Goal: Find specific page/section: Find specific page/section

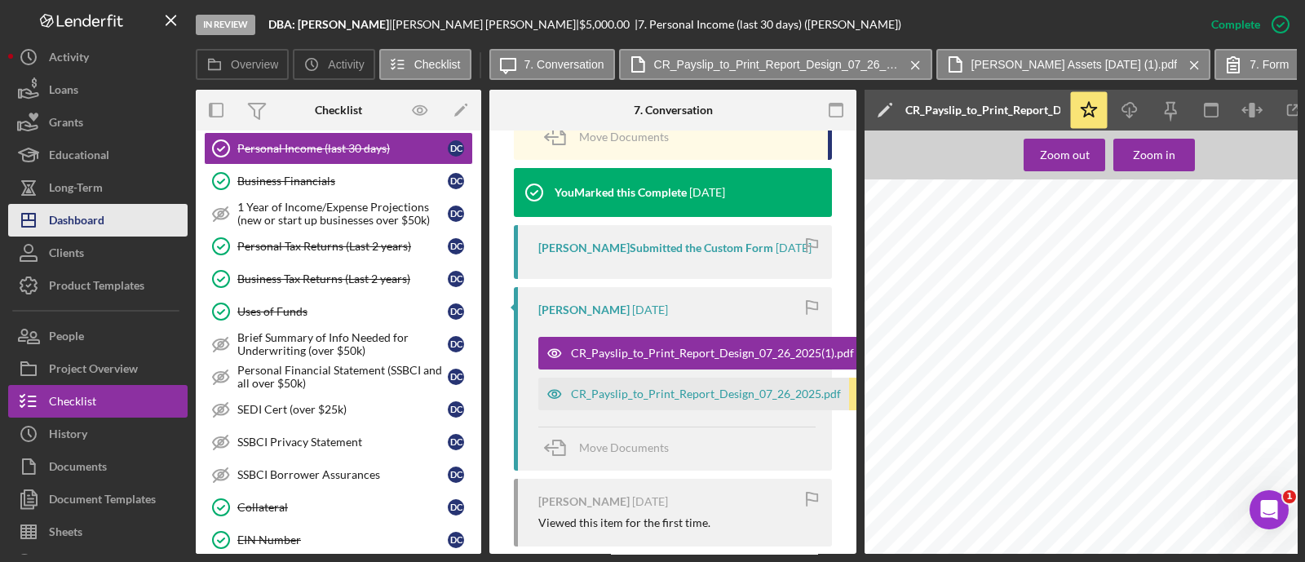
scroll to position [126, 0]
click at [122, 229] on button "Icon/Dashboard Dashboard" at bounding box center [97, 220] width 179 height 33
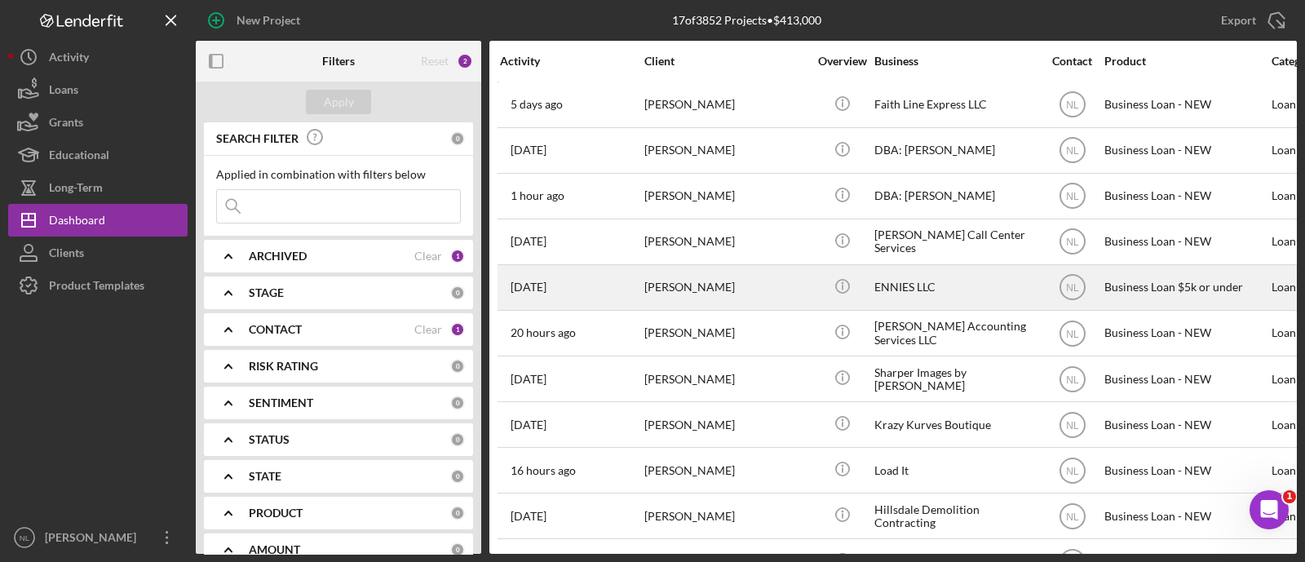
scroll to position [321, 0]
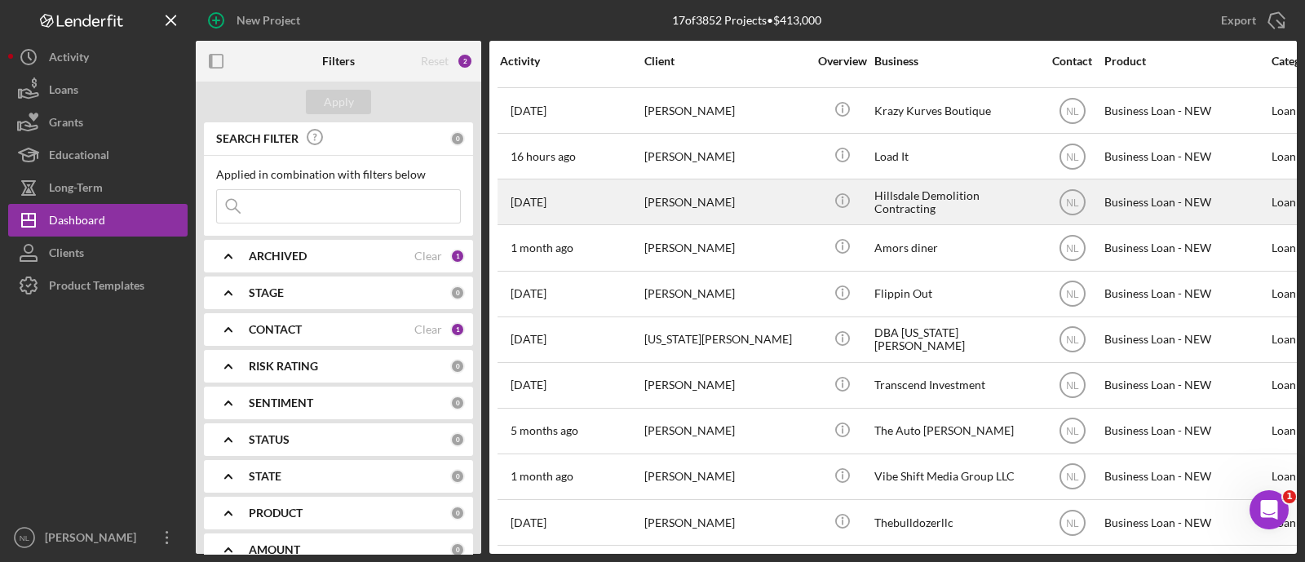
click at [722, 195] on div "[PERSON_NAME]" at bounding box center [725, 201] width 163 height 43
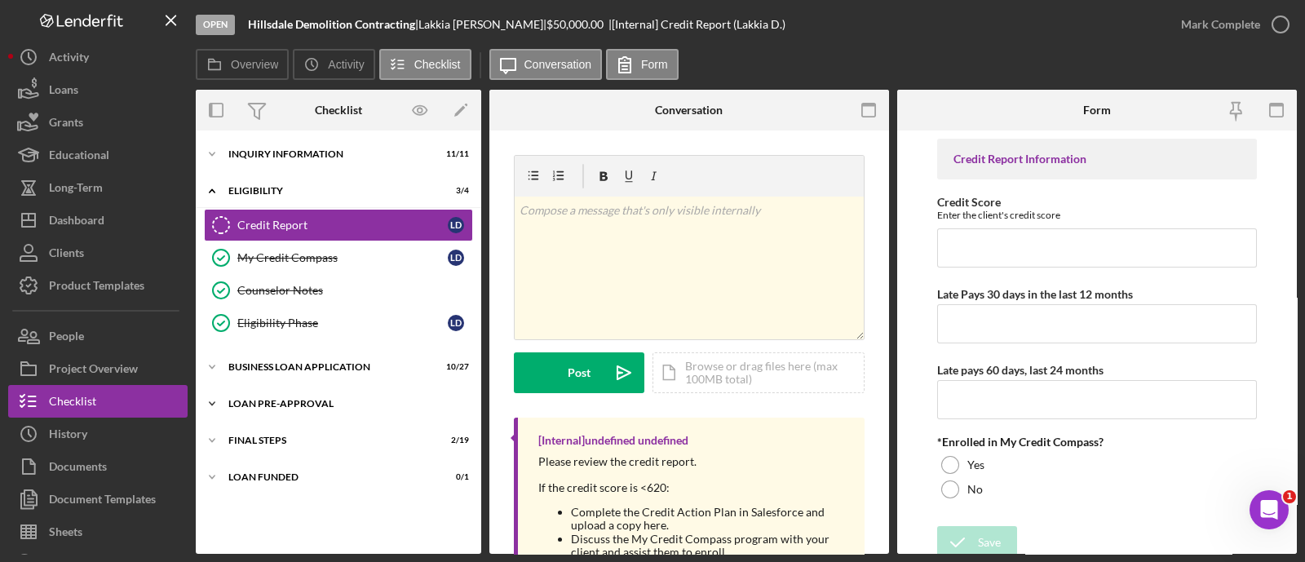
click at [331, 401] on div "LOAN PRE-APPROVAL" at bounding box center [344, 404] width 232 height 10
click at [311, 351] on div "Icon/Expander BUSINESS LOAN APPLICATION 10 / 27" at bounding box center [338, 367] width 285 height 33
